Goal: Task Accomplishment & Management: Use online tool/utility

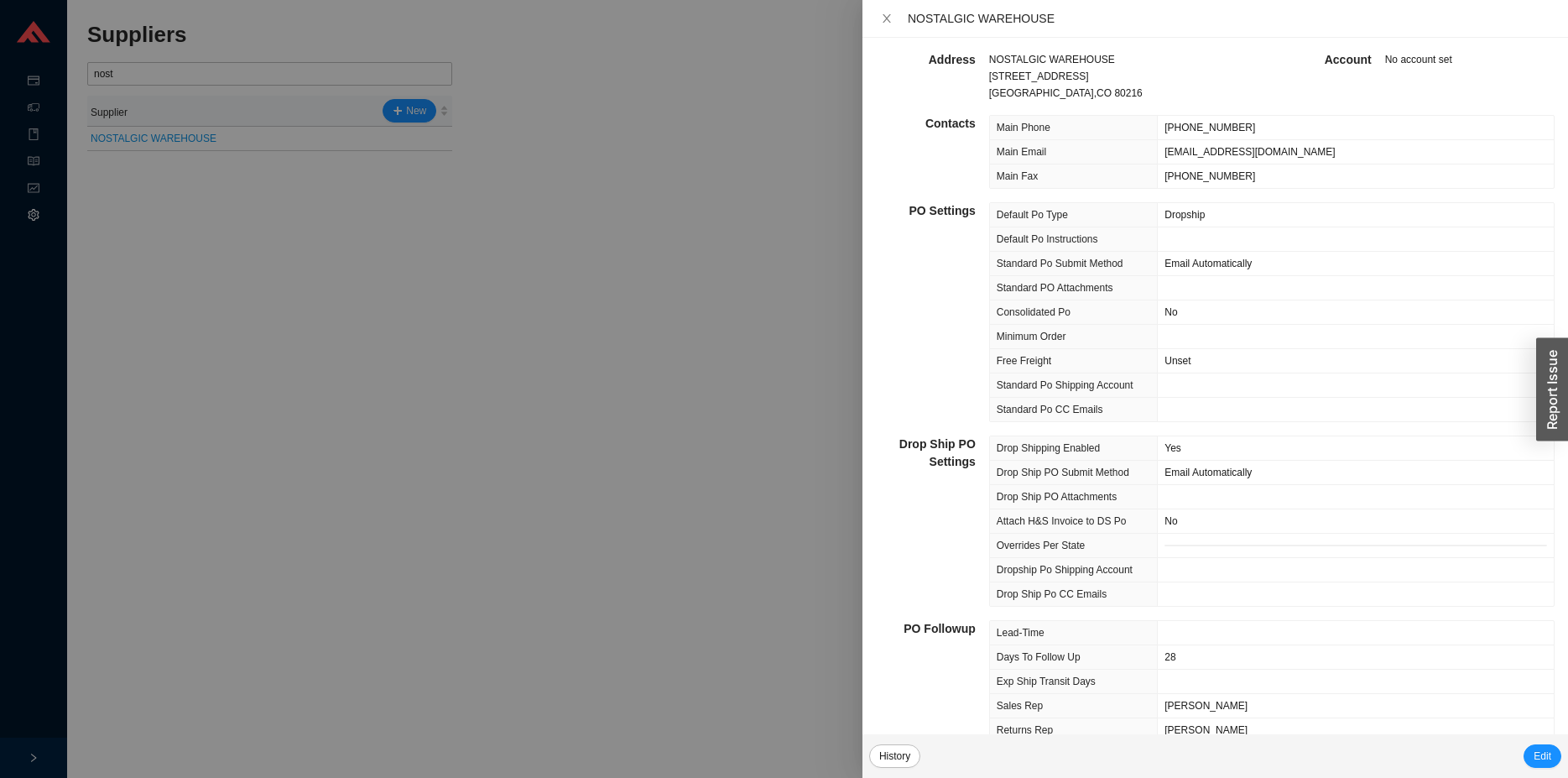
scroll to position [439, 0]
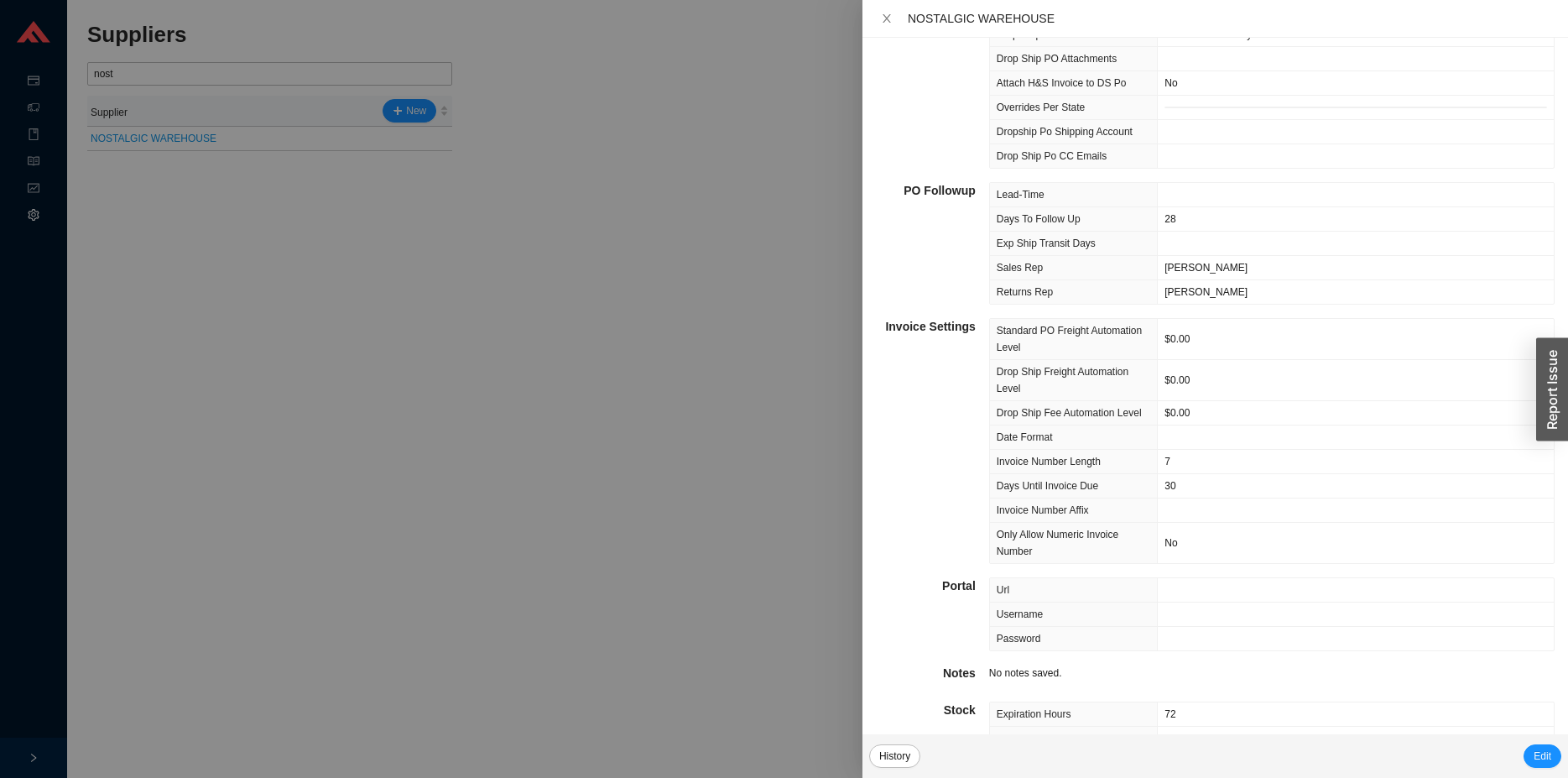
click at [168, 80] on div at bounding box center [784, 389] width 1568 height 778
drag, startPoint x: 171, startPoint y: 82, endPoint x: 848, endPoint y: 432, distance: 762.1
click at [168, 77] on div at bounding box center [784, 389] width 1568 height 778
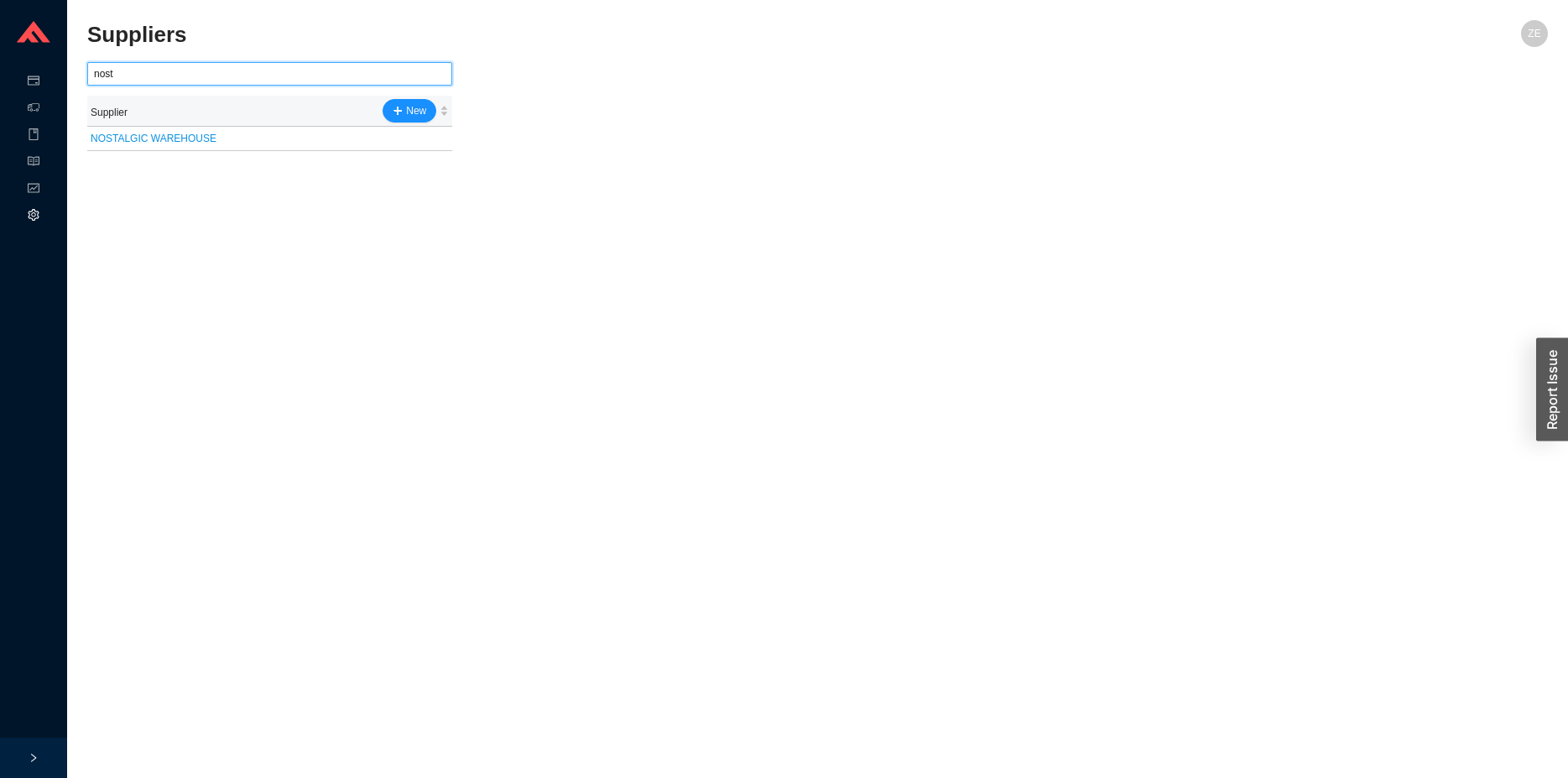
drag, startPoint x: 187, startPoint y: 68, endPoint x: 41, endPoint y: 16, distance: 155.0
click at [87, 68] on input "nost" at bounding box center [270, 74] width 365 height 23
type input "bemma"
click at [105, 139] on link "Bemma" at bounding box center [108, 138] width 35 height 12
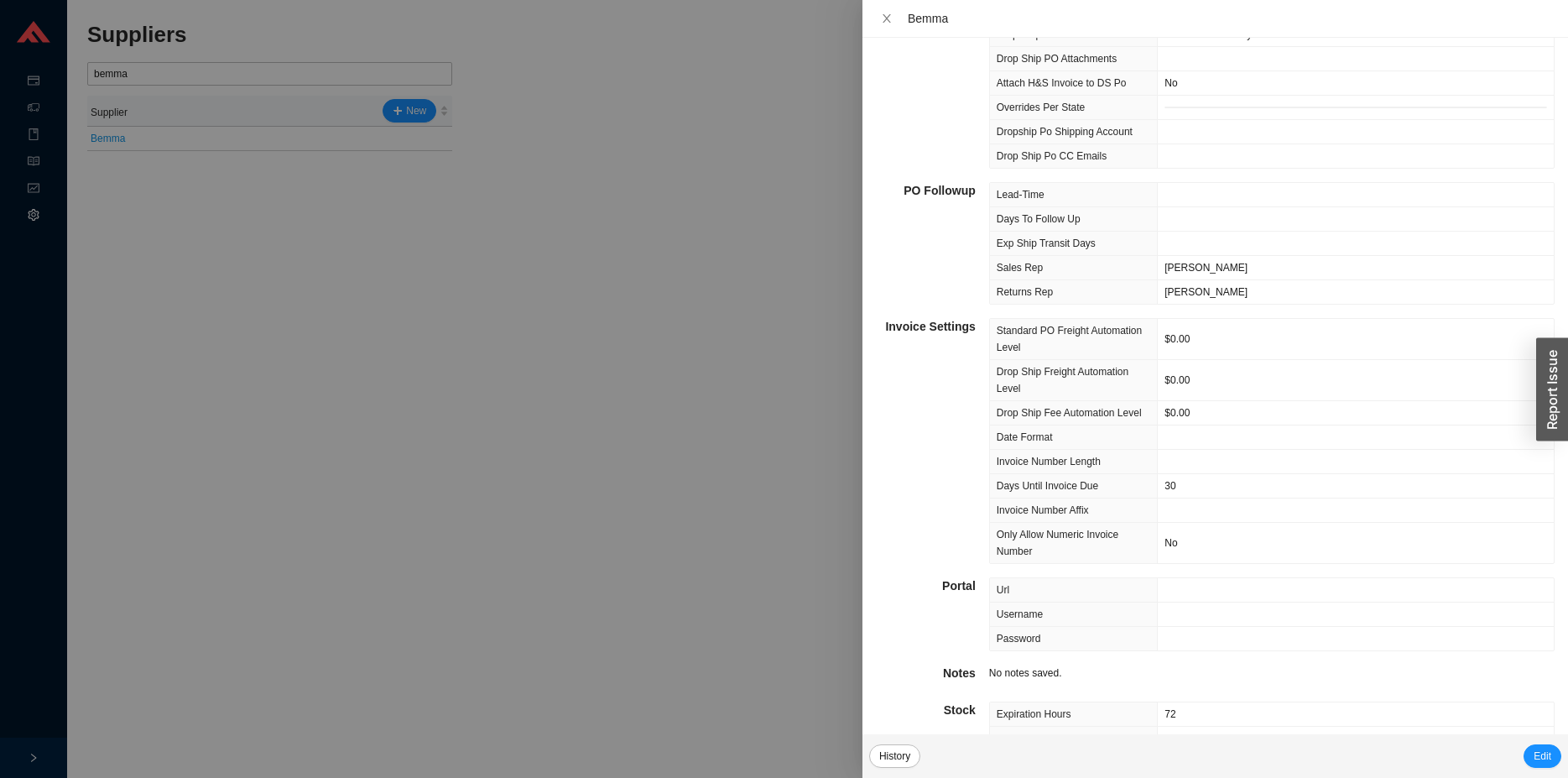
scroll to position [496, 0]
click at [64, 124] on div at bounding box center [784, 389] width 1568 height 778
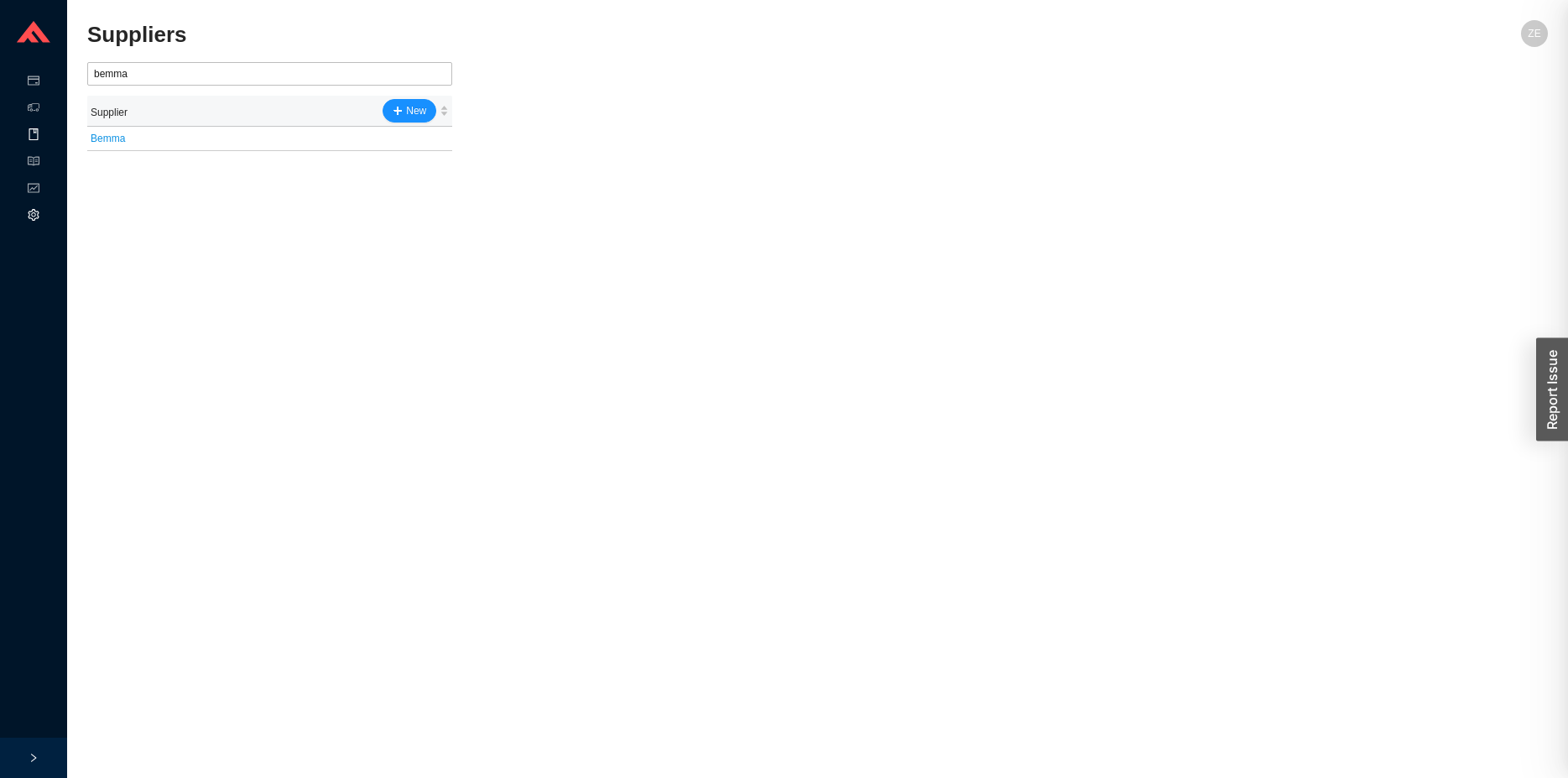
drag, startPoint x: 23, startPoint y: 148, endPoint x: 28, endPoint y: 122, distance: 26.5
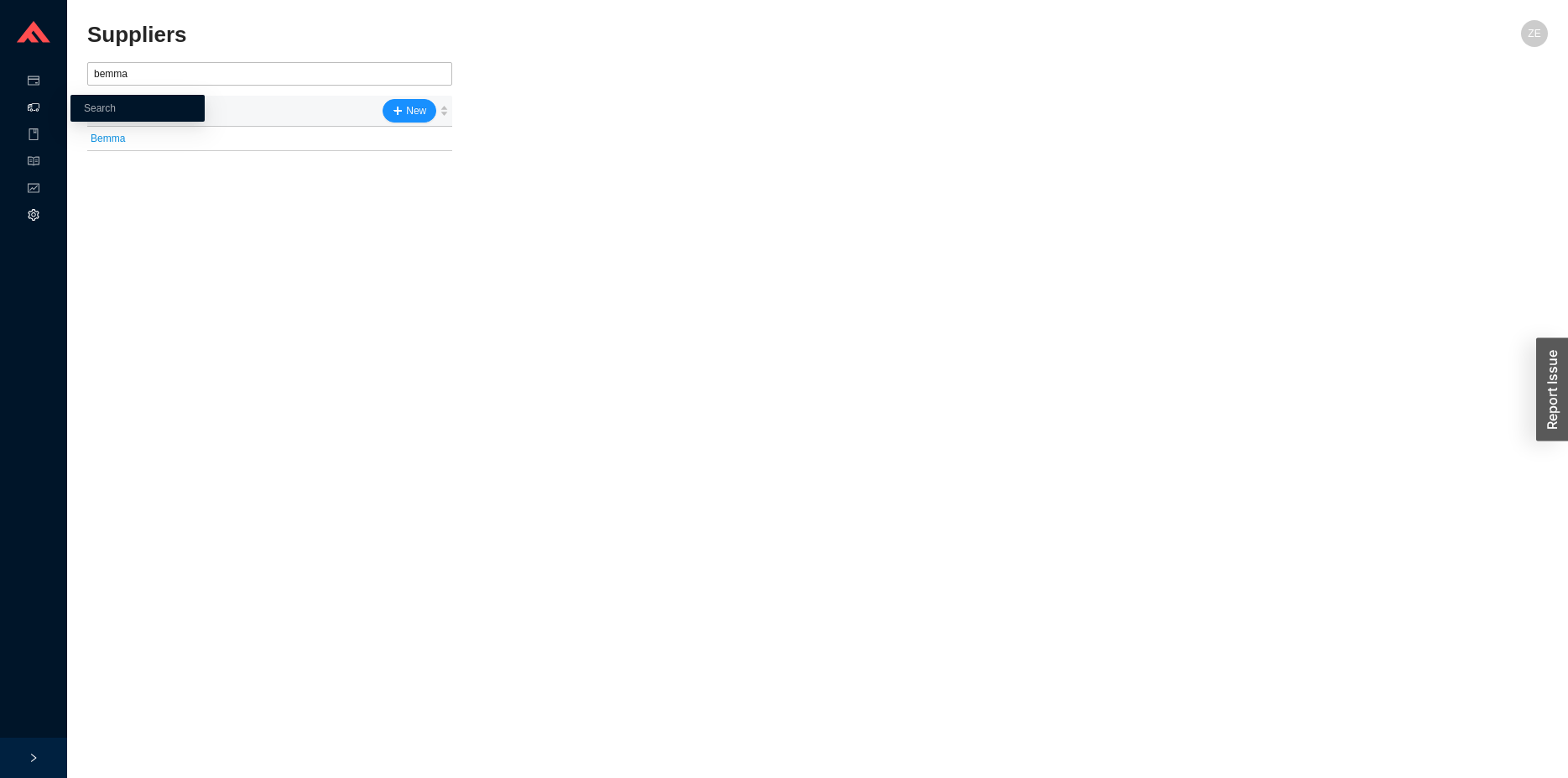
click at [31, 108] on icon at bounding box center [34, 108] width 12 height 12
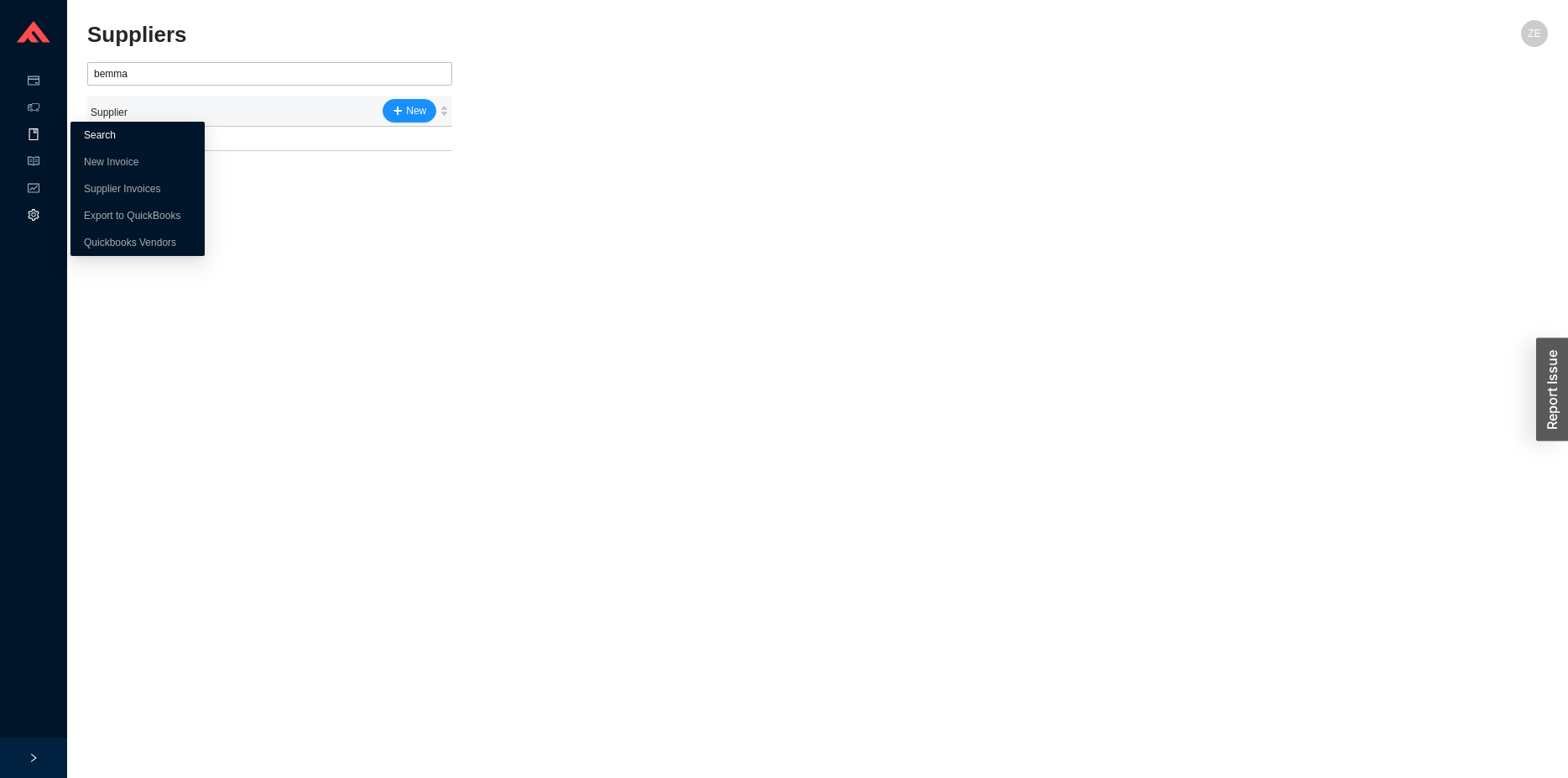
click at [115, 137] on link "Search" at bounding box center [99, 135] width 32 height 12
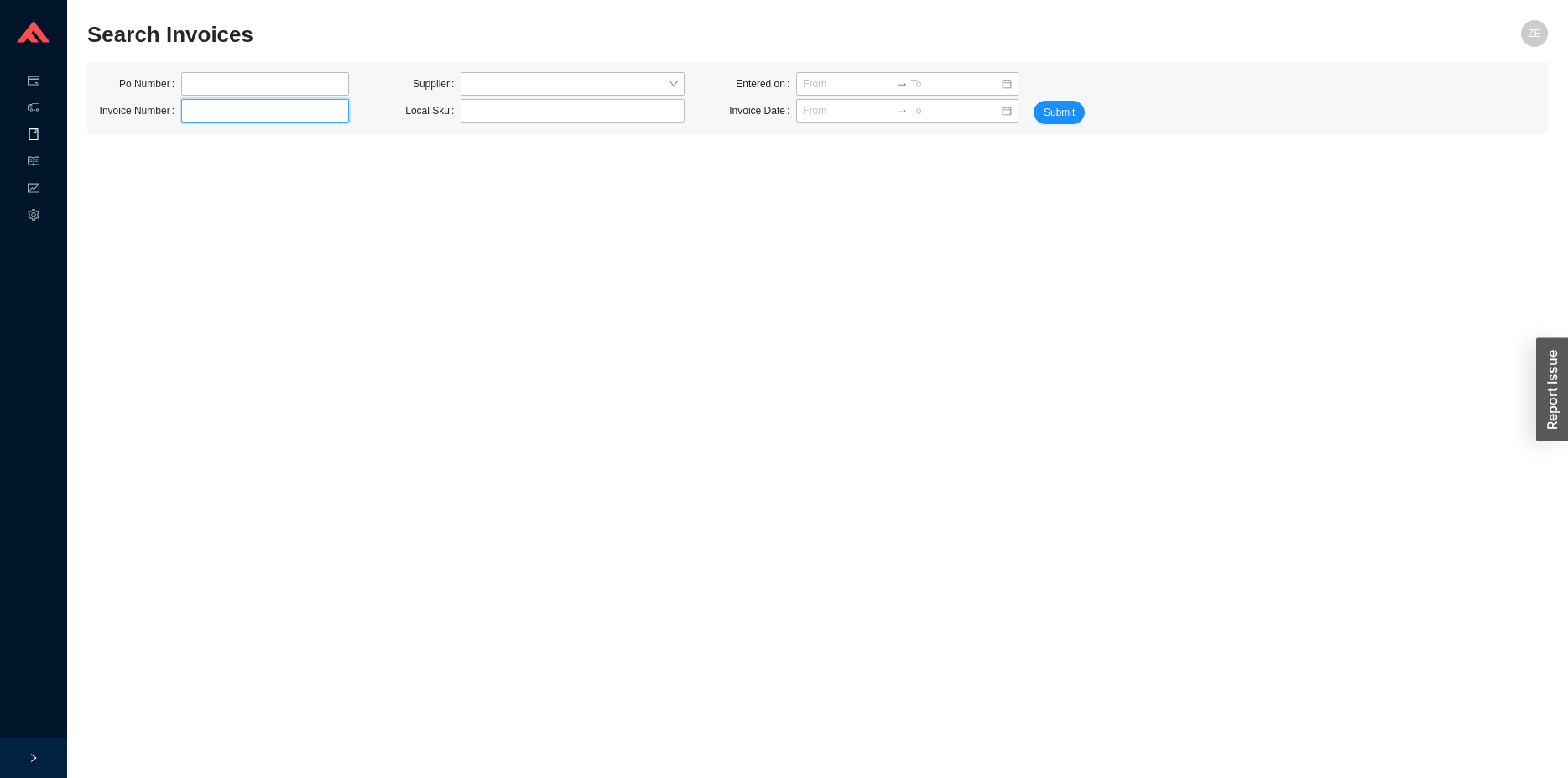
click at [193, 111] on input "text" at bounding box center [265, 111] width 168 height 23
drag, startPoint x: 552, startPoint y: 85, endPoint x: 552, endPoint y: 76, distance: 9.0
click at [552, 84] on input "search" at bounding box center [567, 84] width 201 height 22
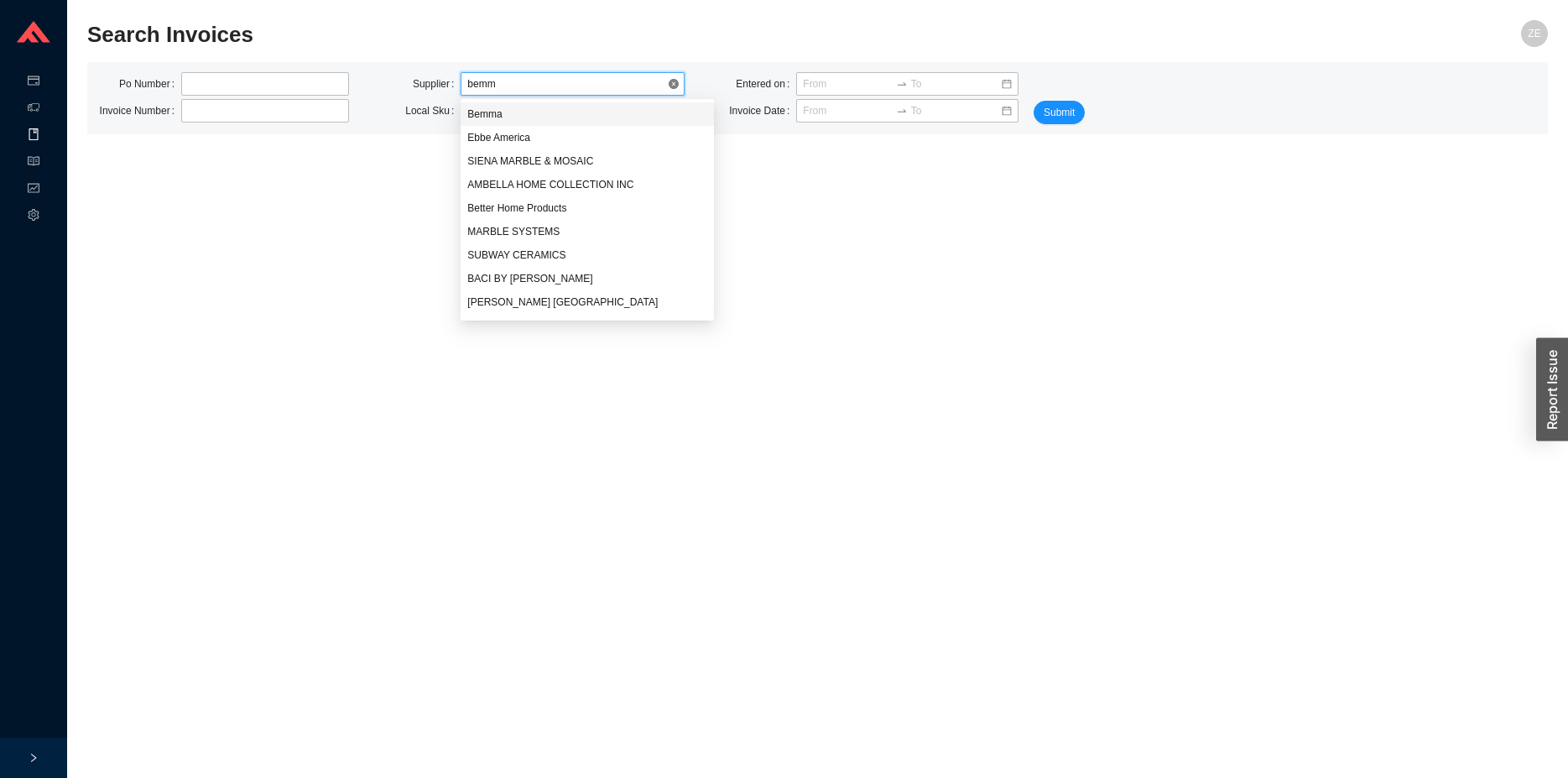
type input "bemma"
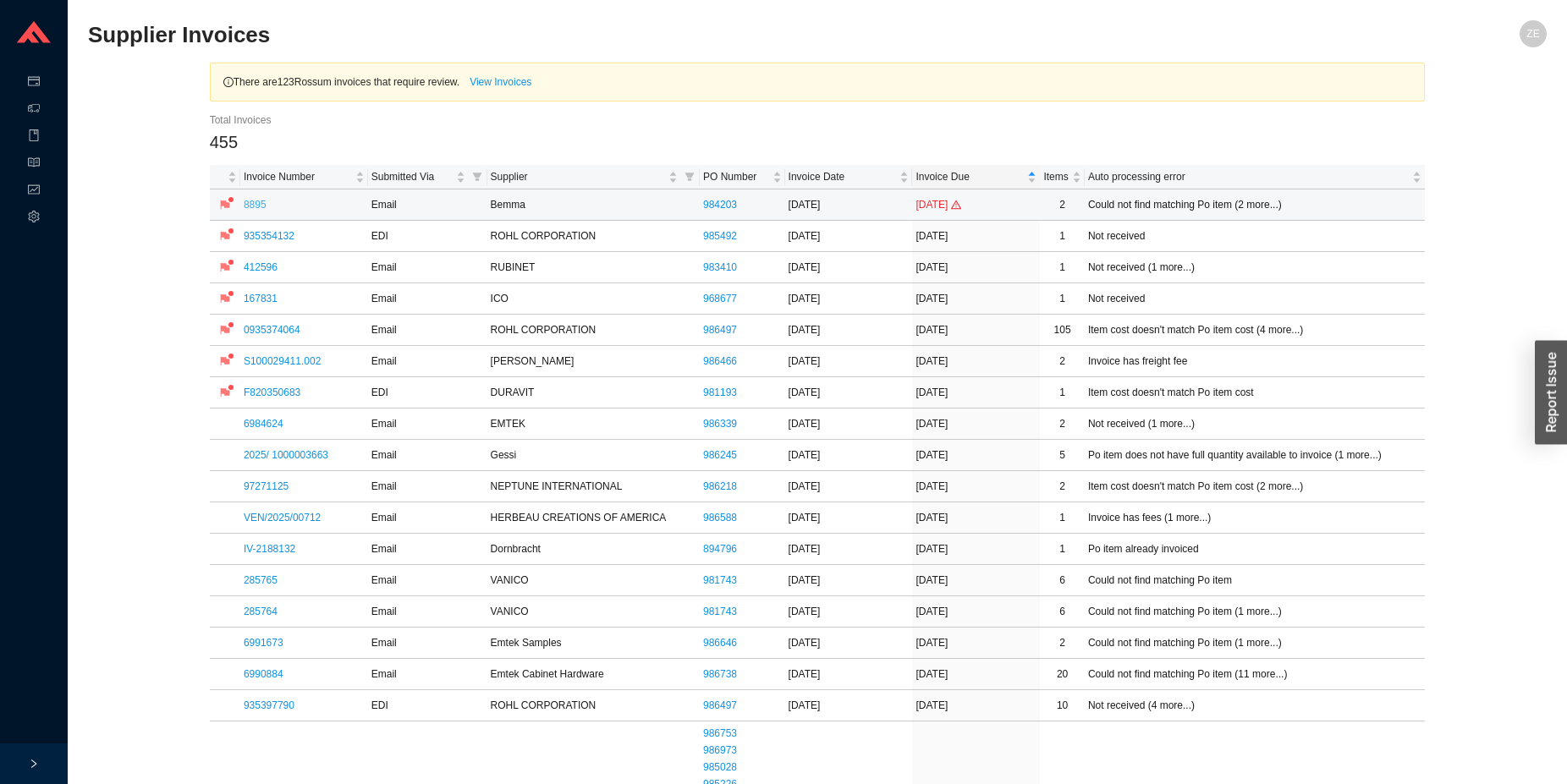
click at [249, 203] on link "8895" at bounding box center [255, 204] width 23 height 12
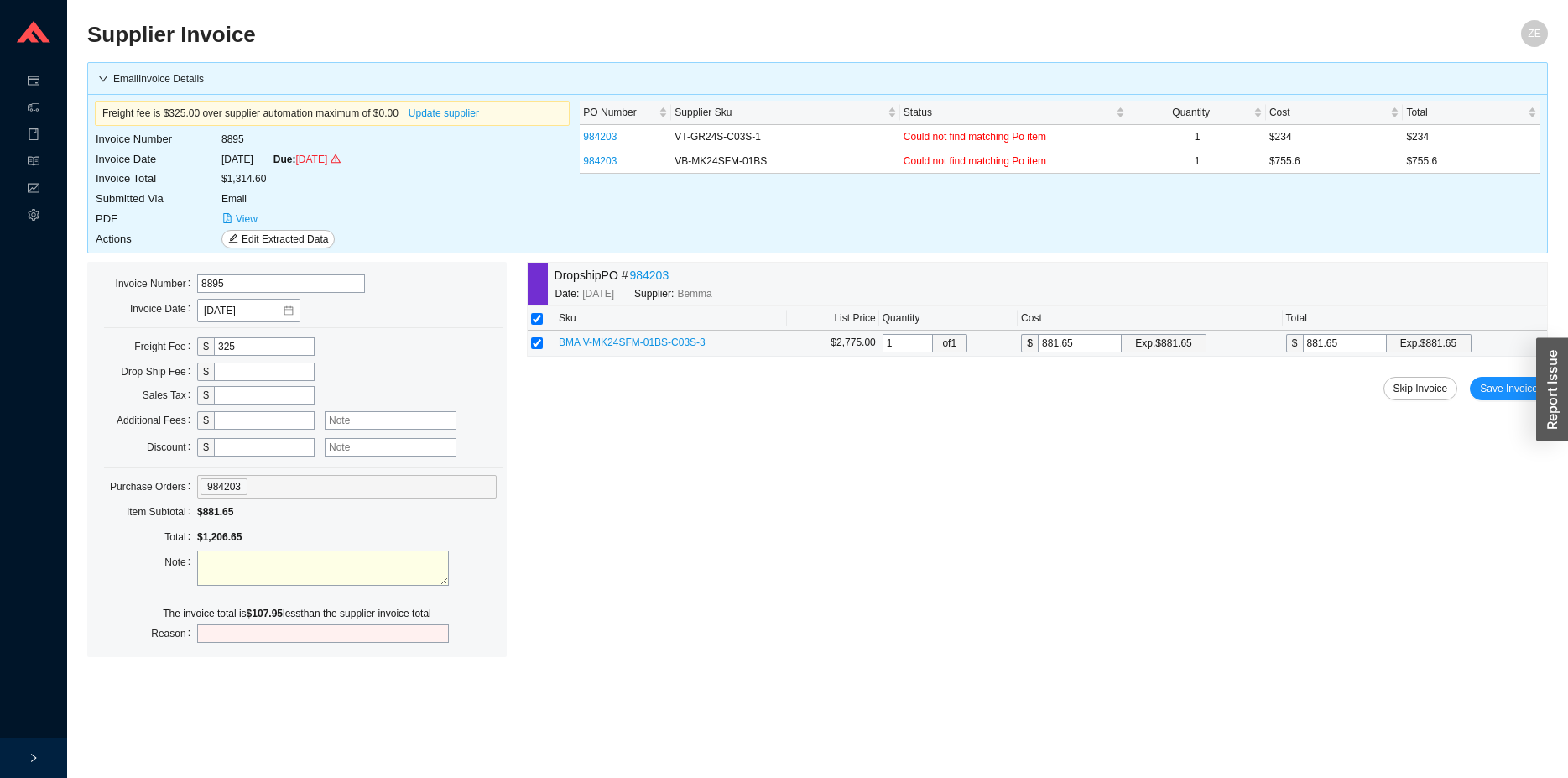
click at [629, 335] on td "BMA V-MK24SFM-01BS-C03S-3" at bounding box center [671, 343] width 232 height 26
click at [630, 339] on span "BMA V-MK24SFM-01BS-C03S-3" at bounding box center [632, 342] width 147 height 12
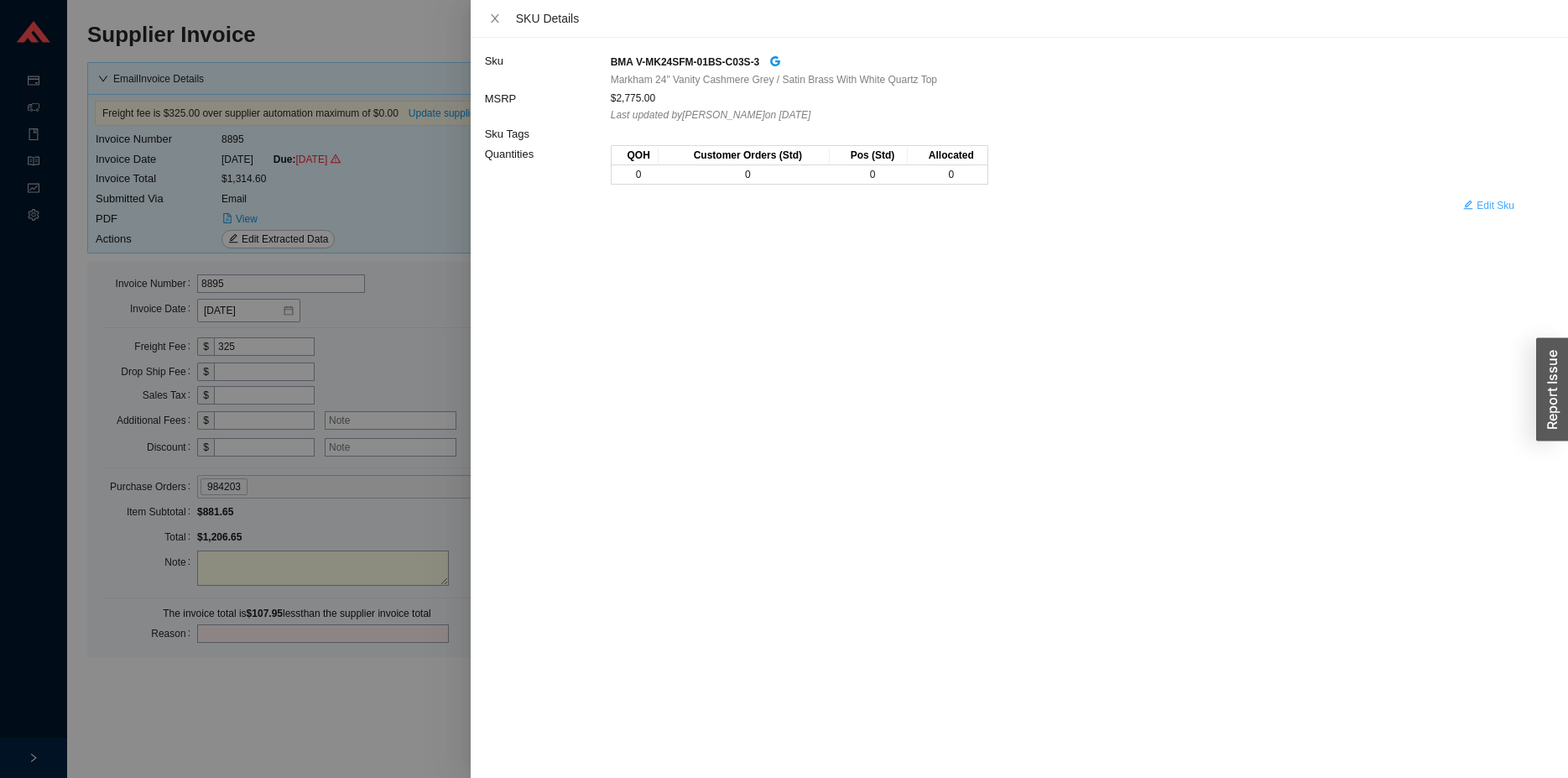
click at [1506, 209] on span "Edit Sku" at bounding box center [1495, 205] width 37 height 16
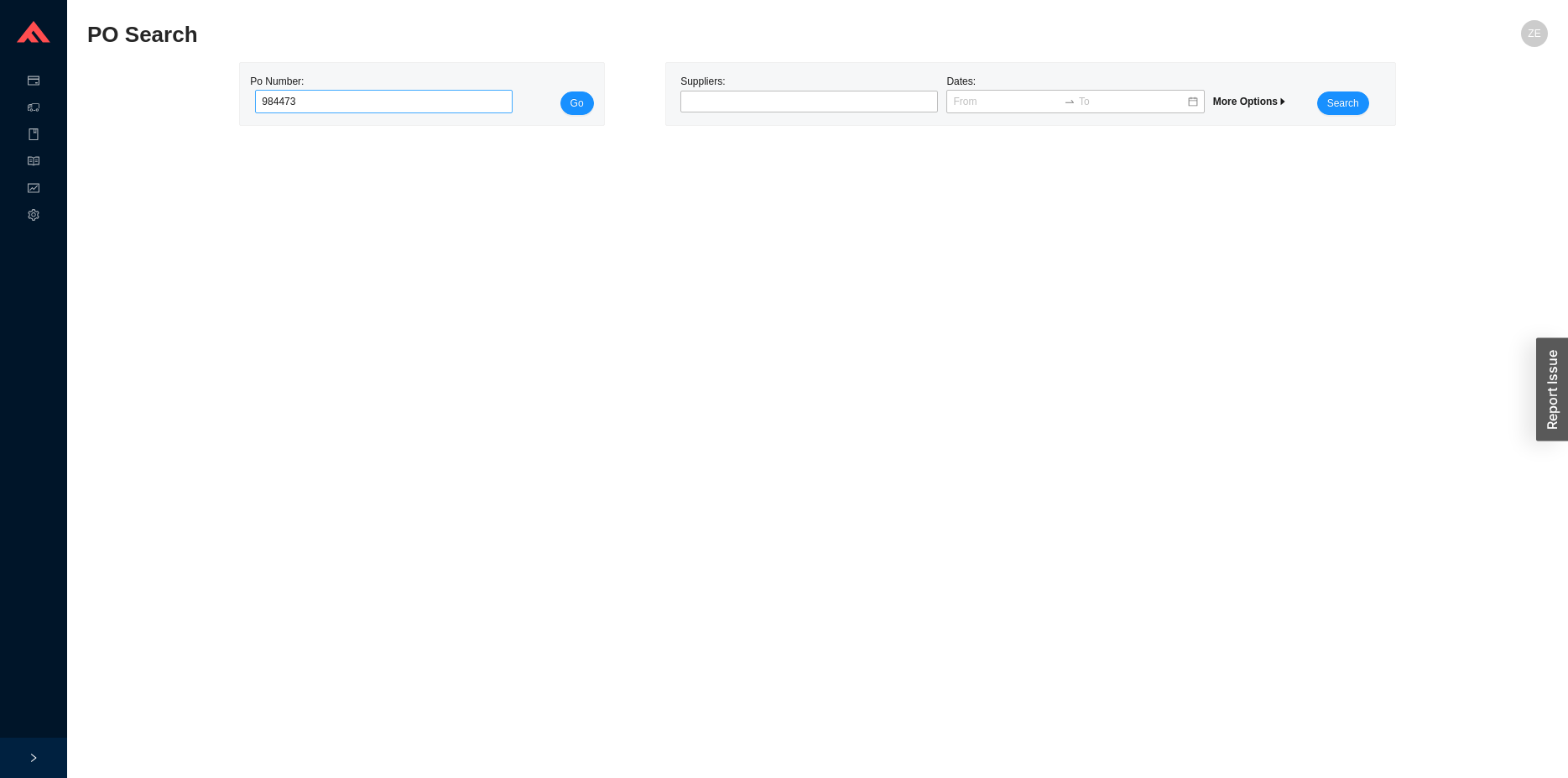
type input "984473"
click at [560, 91] on button "Go" at bounding box center [577, 103] width 34 height 23
